Goal: Use online tool/utility: Utilize a website feature to perform a specific function

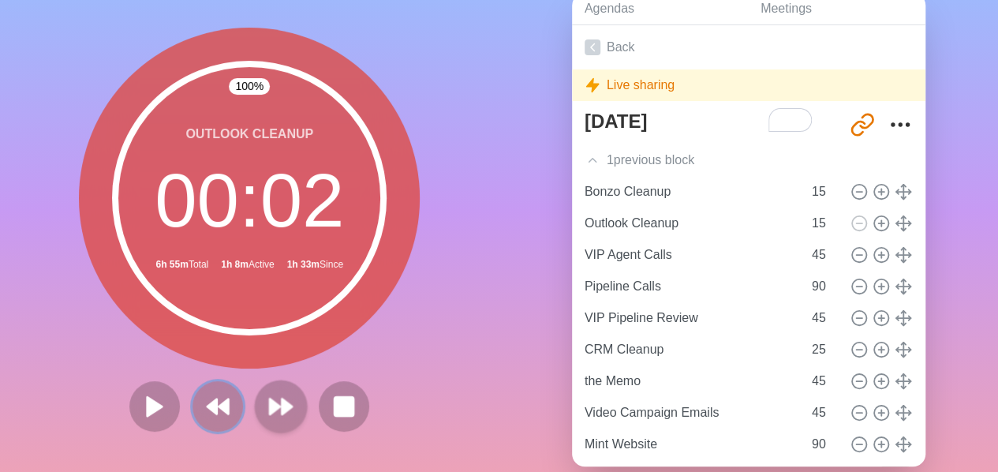
click at [222, 413] on polygon at bounding box center [223, 406] width 9 height 15
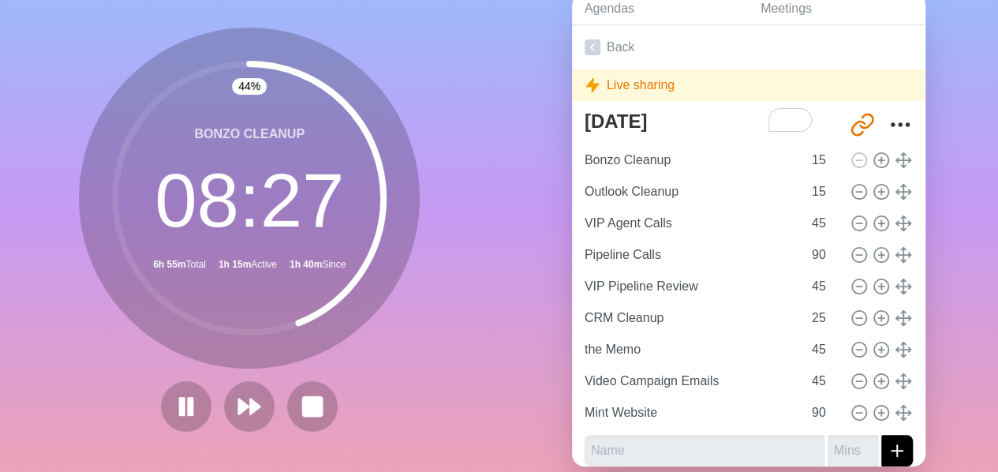
click at [965, 47] on div "Agendas Meetings Back Live sharing [DATE] [URL][DOMAIN_NAME] Bonzo Cleanup 15 O…" at bounding box center [748, 236] width 499 height 524
click at [189, 402] on rect at bounding box center [191, 406] width 5 height 17
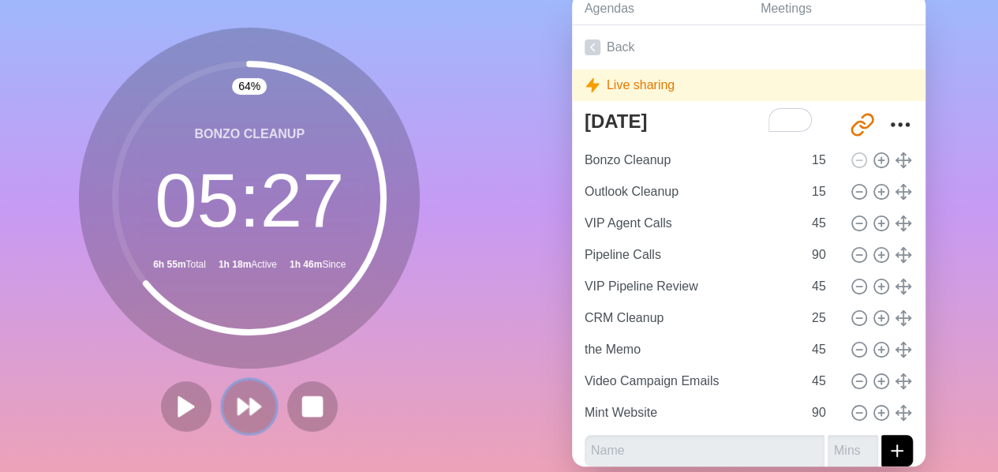
click at [240, 405] on polygon at bounding box center [243, 406] width 10 height 16
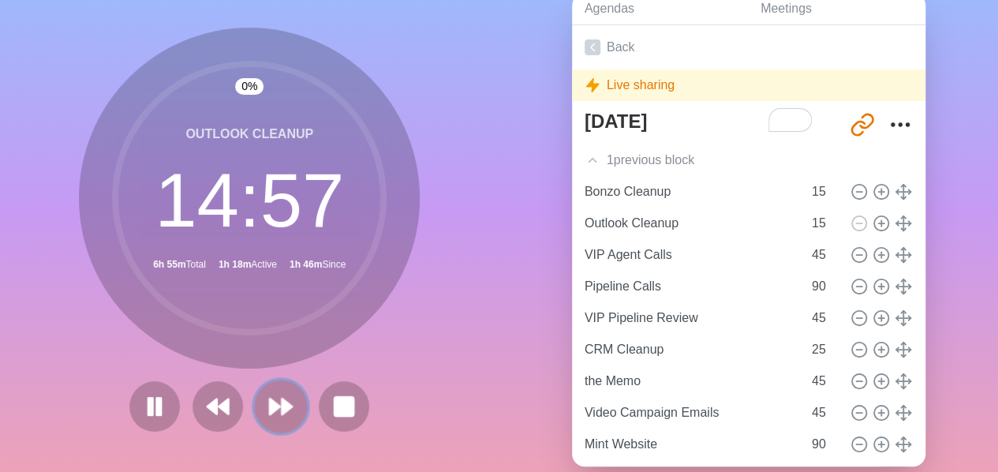
click at [289, 398] on button at bounding box center [281, 406] width 53 height 53
click at [284, 398] on icon at bounding box center [280, 406] width 27 height 27
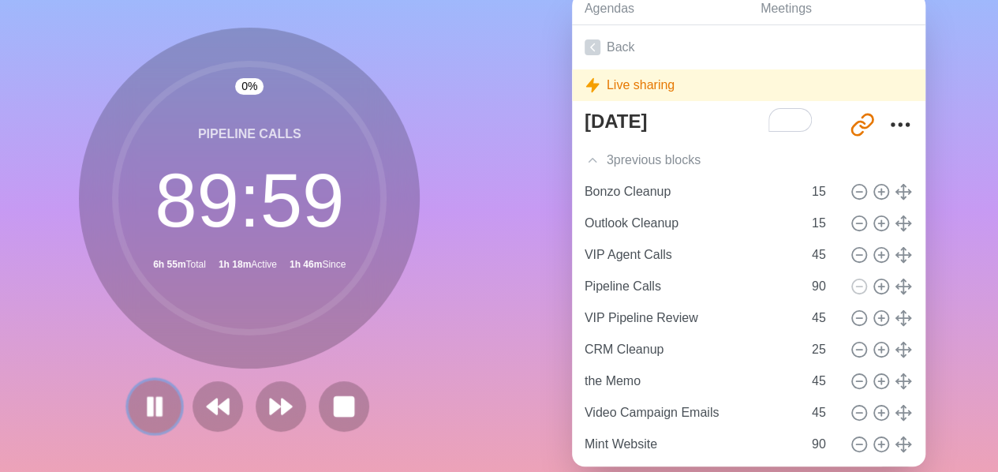
click at [157, 398] on icon at bounding box center [154, 406] width 27 height 27
click at [589, 159] on icon at bounding box center [593, 160] width 16 height 16
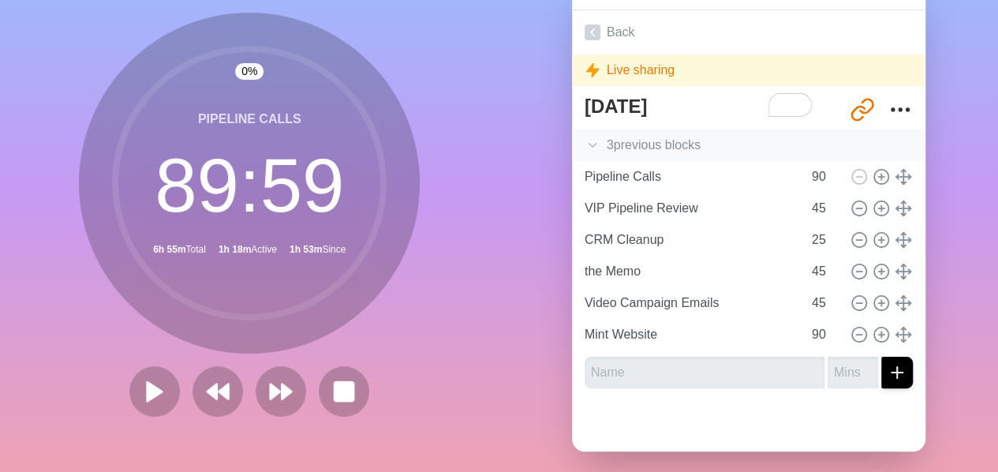
scroll to position [114, 0]
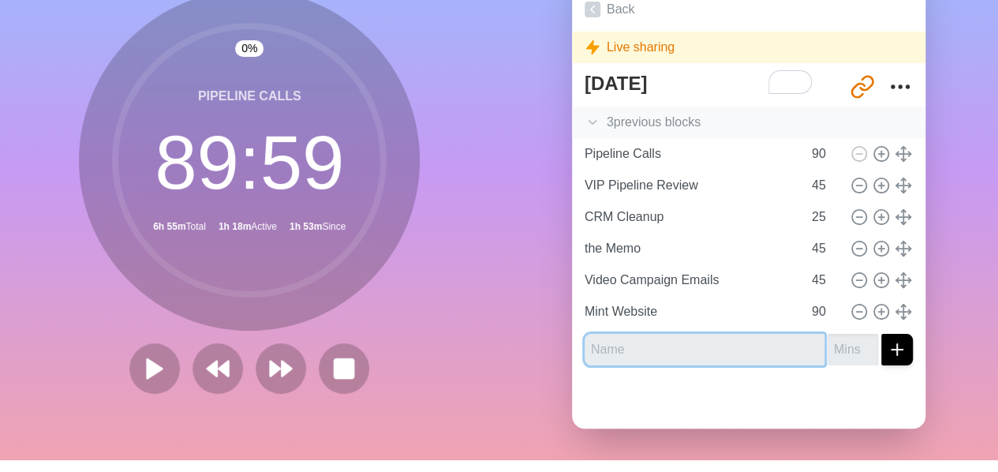
click at [636, 356] on input "text" at bounding box center [705, 350] width 240 height 32
type input "Social Media"
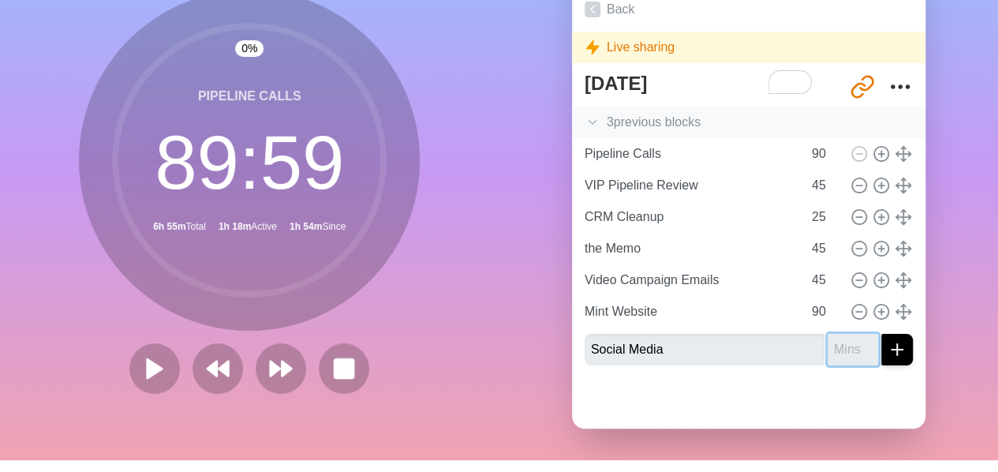
click at [828, 345] on input "number" at bounding box center [853, 350] width 50 height 32
type input "45"
click at [881, 334] on button "submit" at bounding box center [897, 350] width 32 height 32
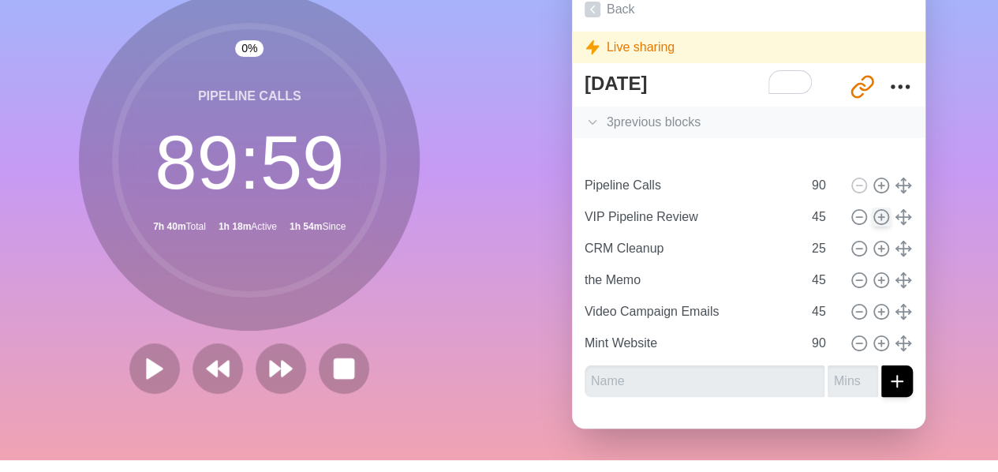
type input "Pipeline Calls"
type input "90"
type input "VIP Pipeline Review"
type input "45"
type input "CRM Cleanup"
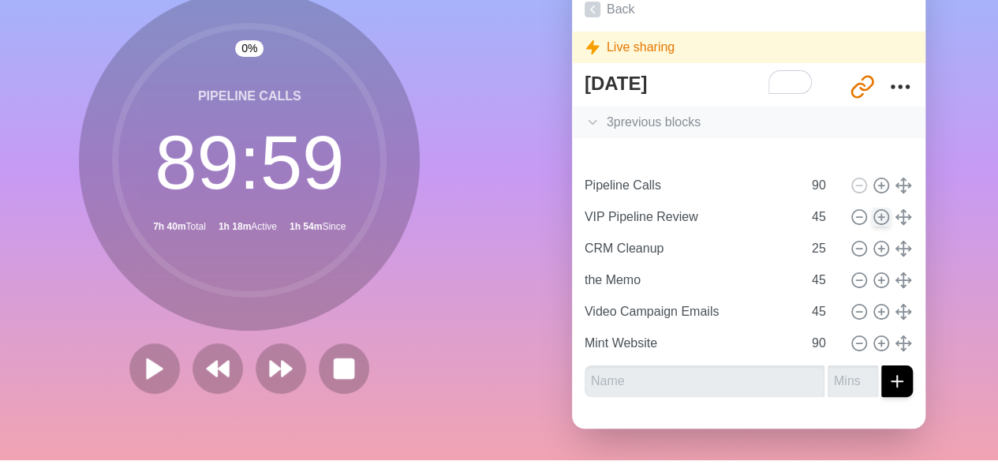
type input "25"
type input "the Memo"
type input "Video Campaign Emails"
type input "45"
type input "Mint Website"
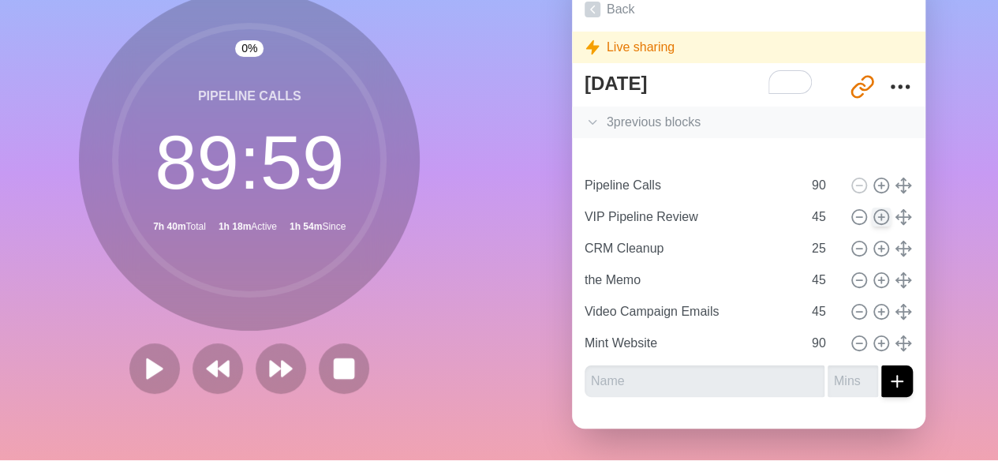
type input "90"
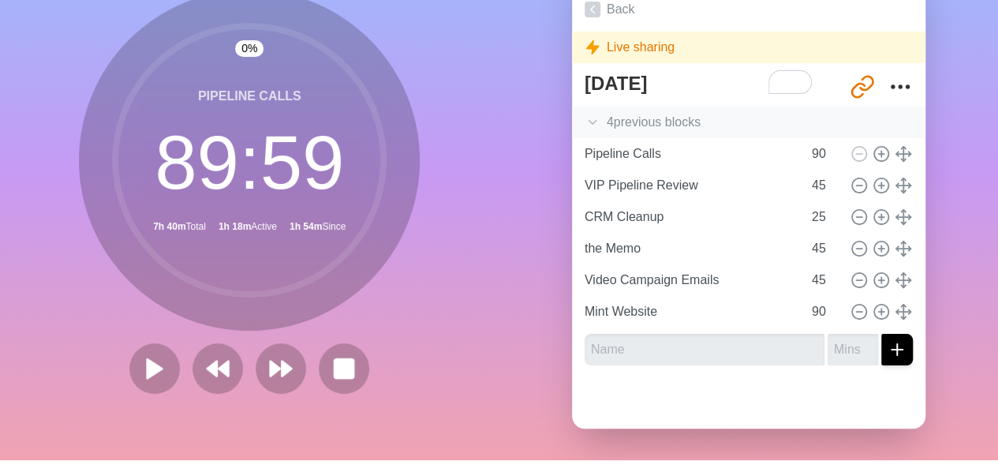
click at [587, 114] on icon at bounding box center [593, 122] width 16 height 16
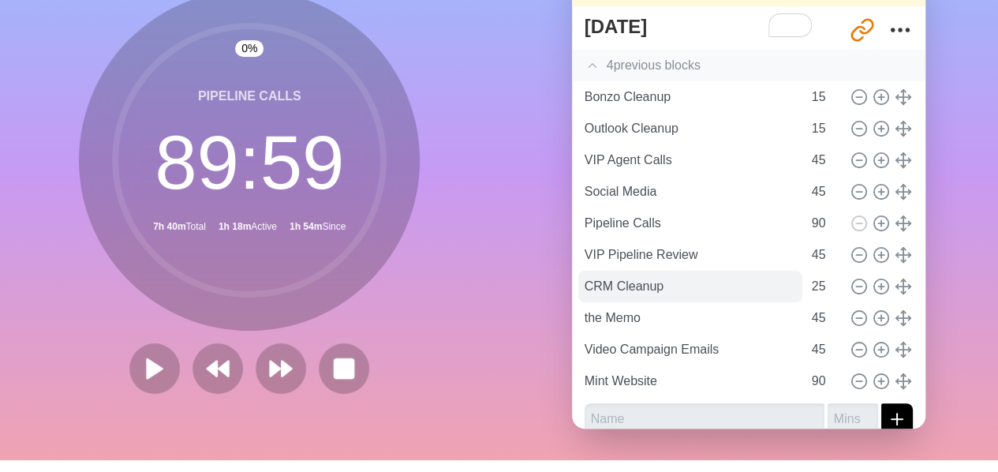
scroll to position [73, 0]
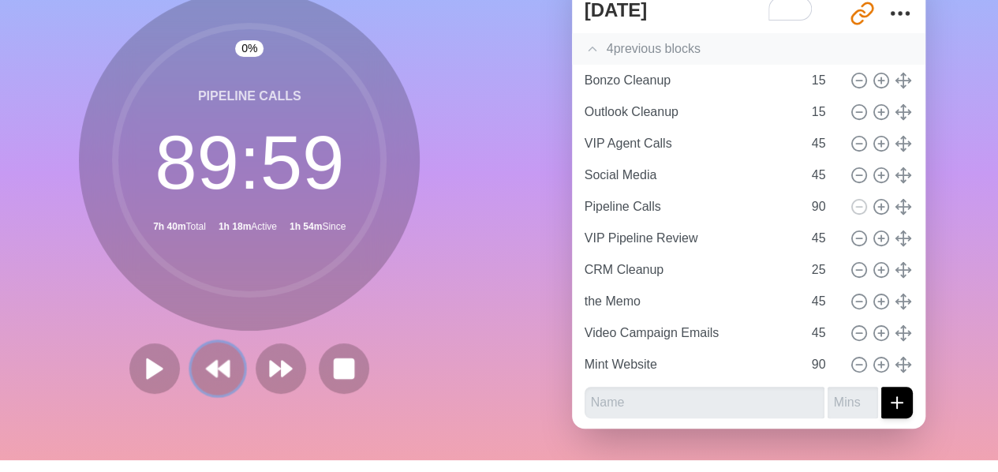
click at [211, 367] on polygon at bounding box center [212, 369] width 10 height 16
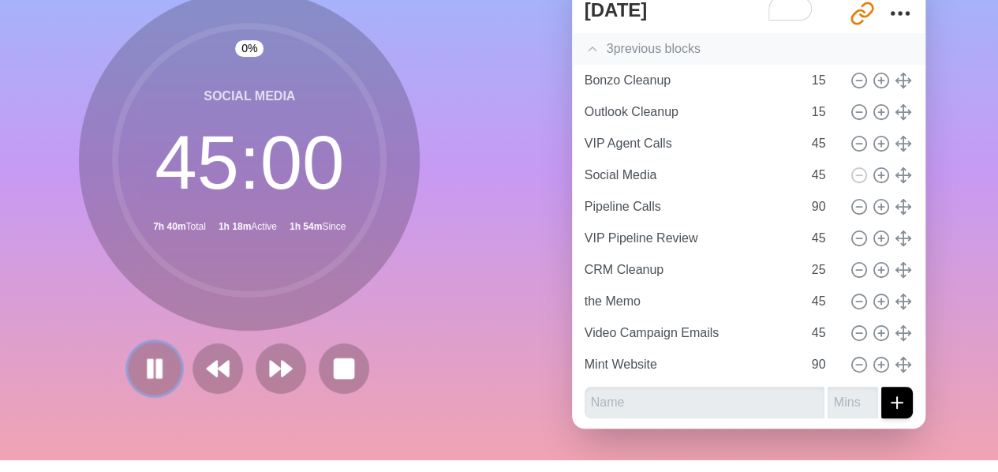
click at [157, 370] on rect at bounding box center [159, 368] width 5 height 17
click at [155, 373] on icon at bounding box center [154, 368] width 27 height 27
